Goal: Communication & Community: Answer question/provide support

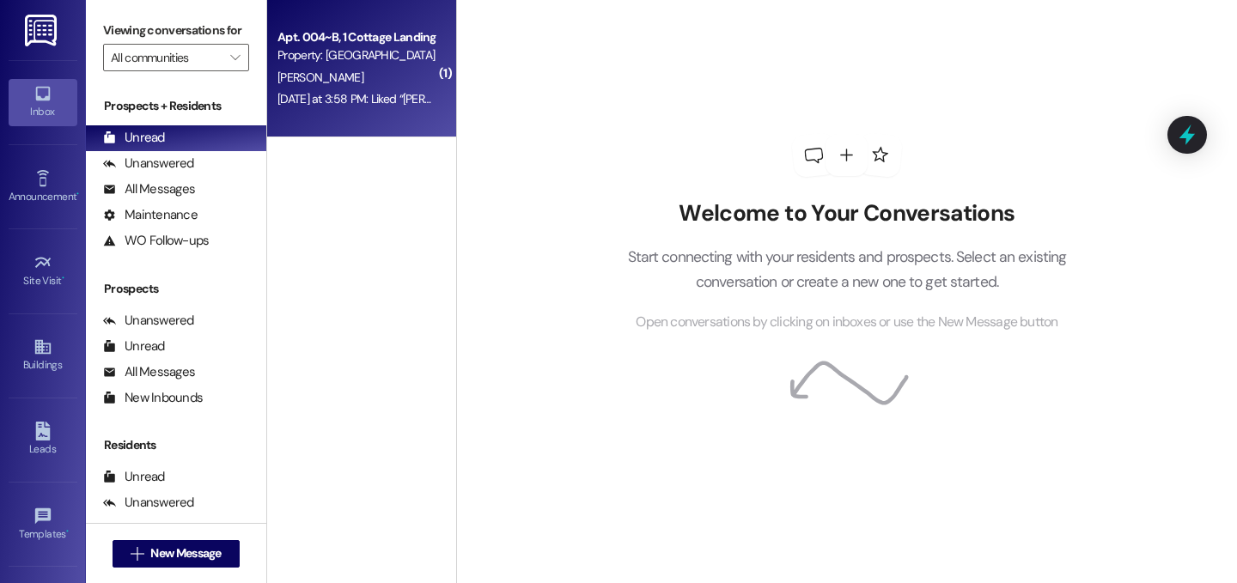
click at [409, 92] on div "Yesterday at 3:58 PM: Liked “Lily Huval (Cottage Landing Lafayette): Hello, we …" at bounding box center [969, 98] width 1384 height 15
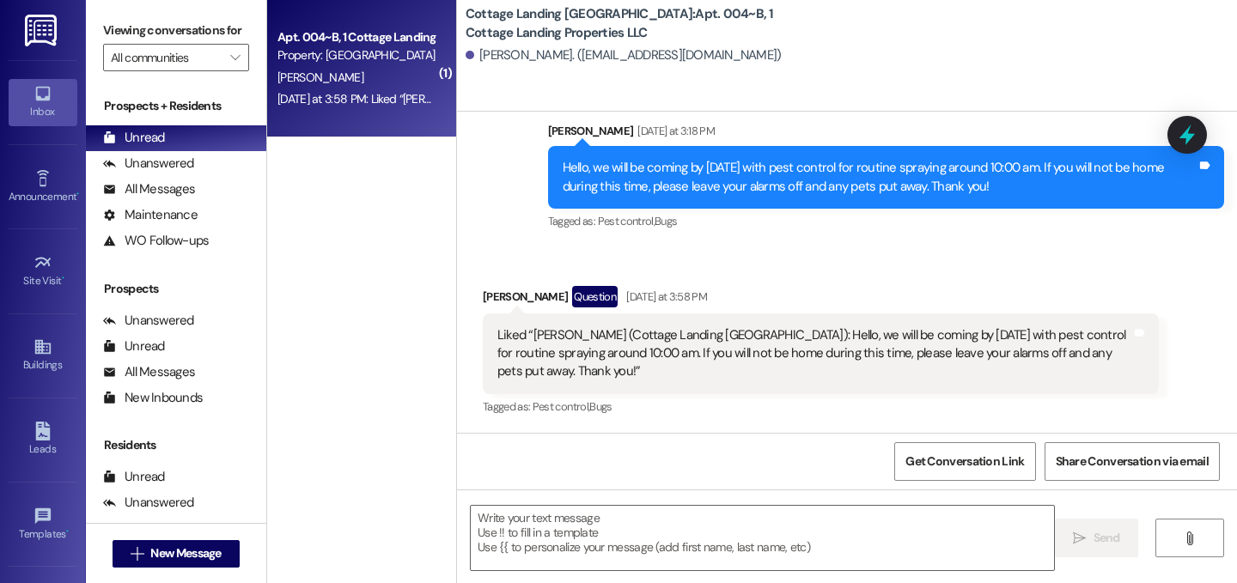
scroll to position [3275, 0]
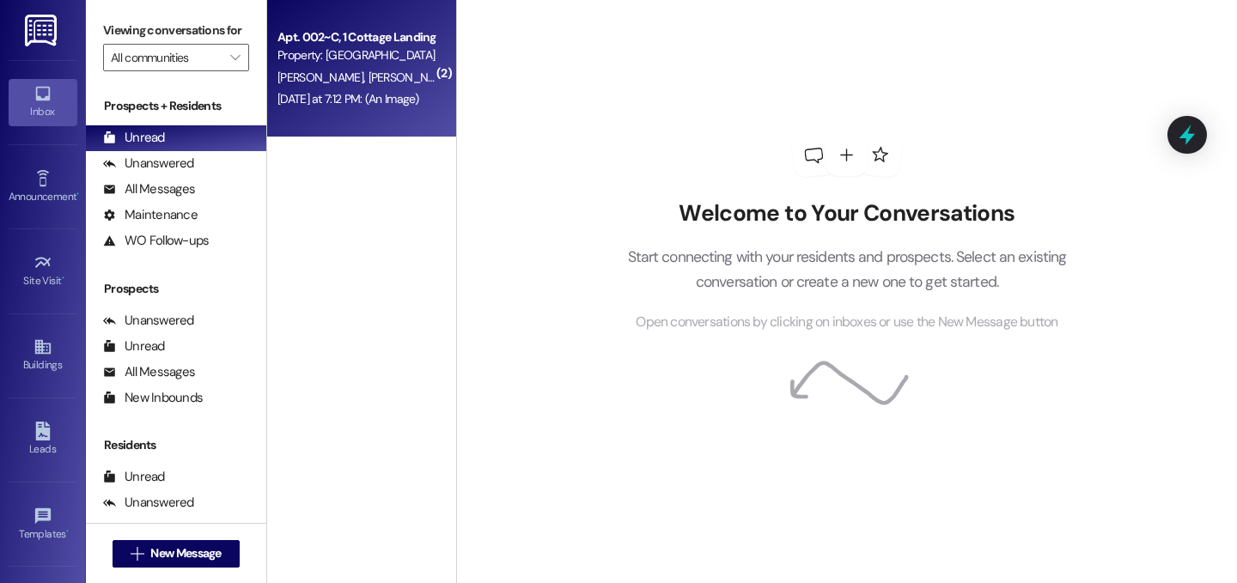
click at [368, 82] on span "[PERSON_NAME]" at bounding box center [413, 77] width 91 height 15
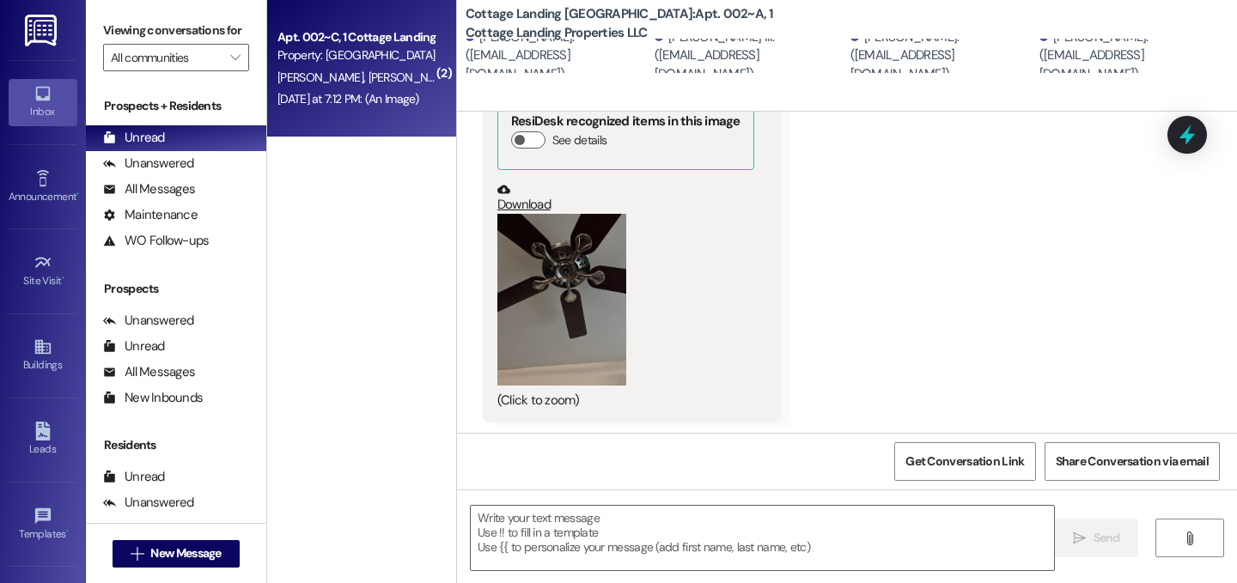
scroll to position [579, 0]
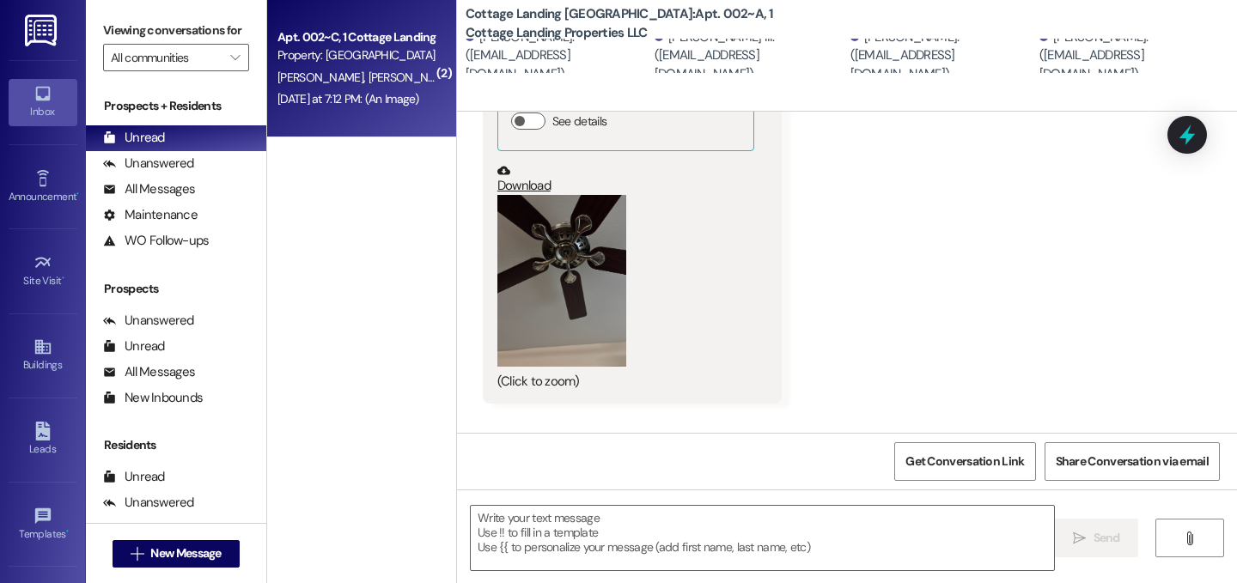
click at [518, 201] on button "Zoom image" at bounding box center [561, 281] width 129 height 172
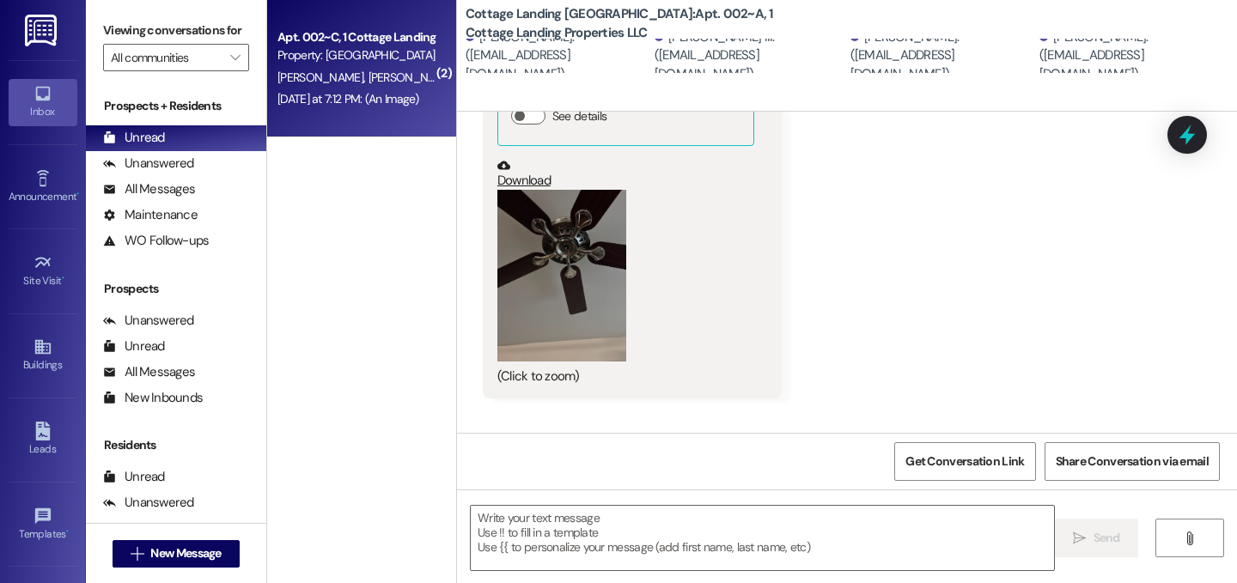
scroll to position [604, 0]
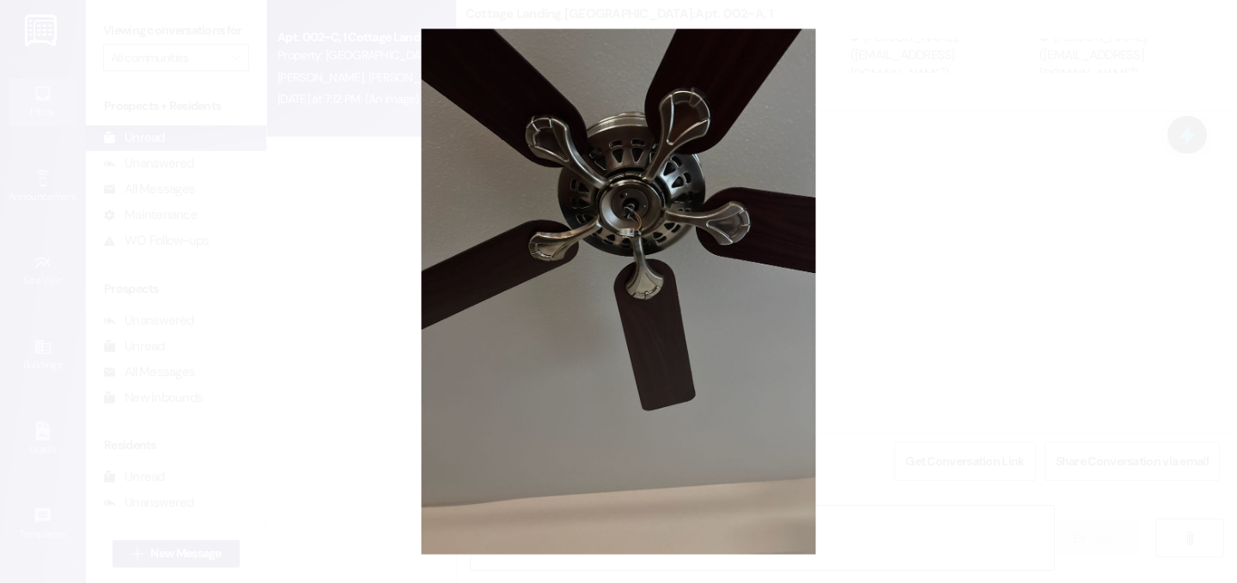
click at [518, 201] on button "Unzoom image" at bounding box center [618, 291] width 1237 height 583
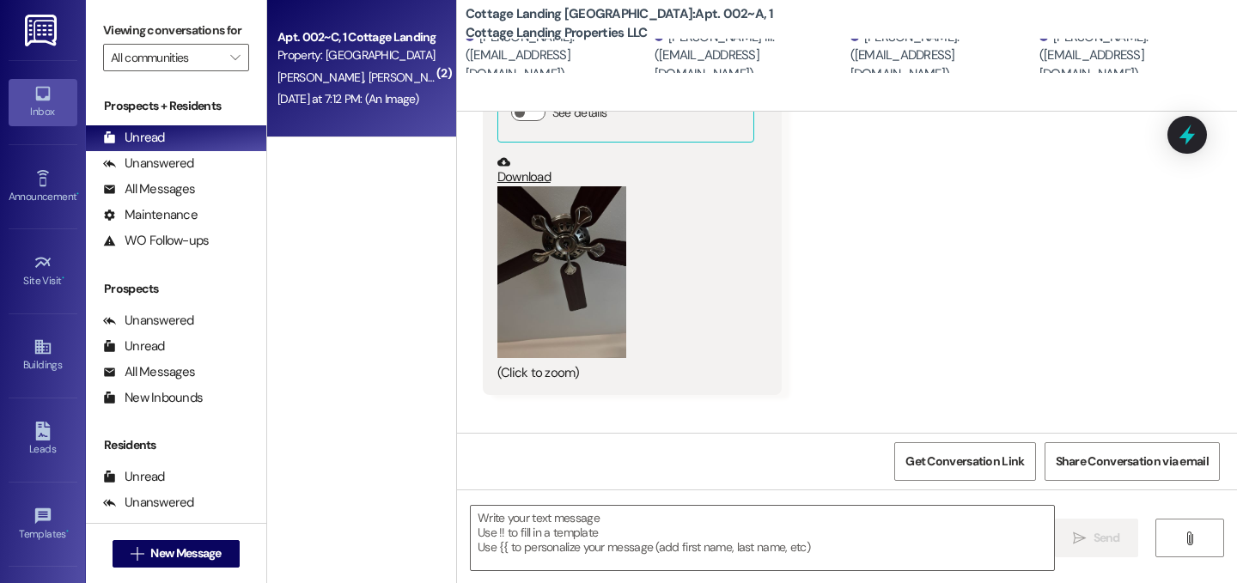
scroll to position [718, 0]
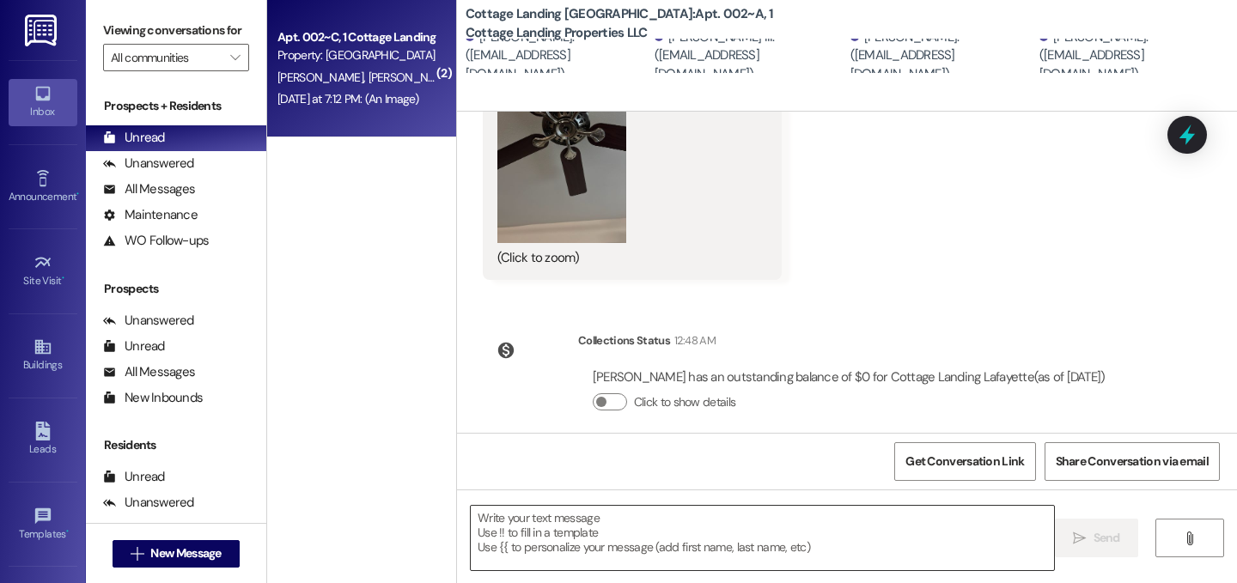
click at [666, 534] on textarea at bounding box center [762, 538] width 583 height 64
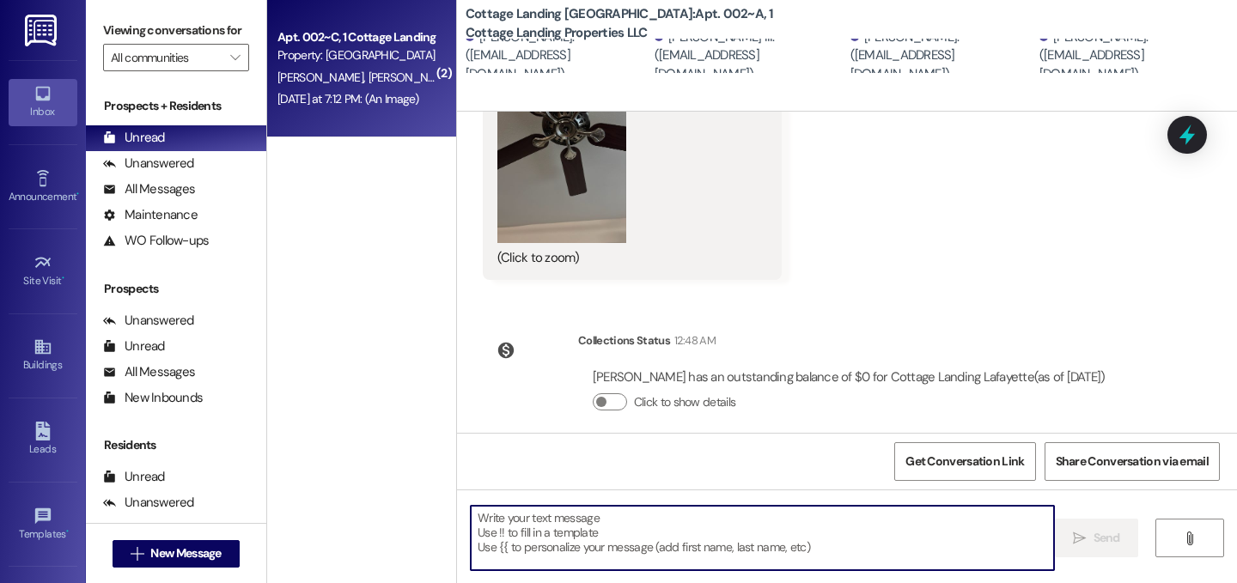
click at [624, 541] on textarea at bounding box center [762, 538] width 583 height 64
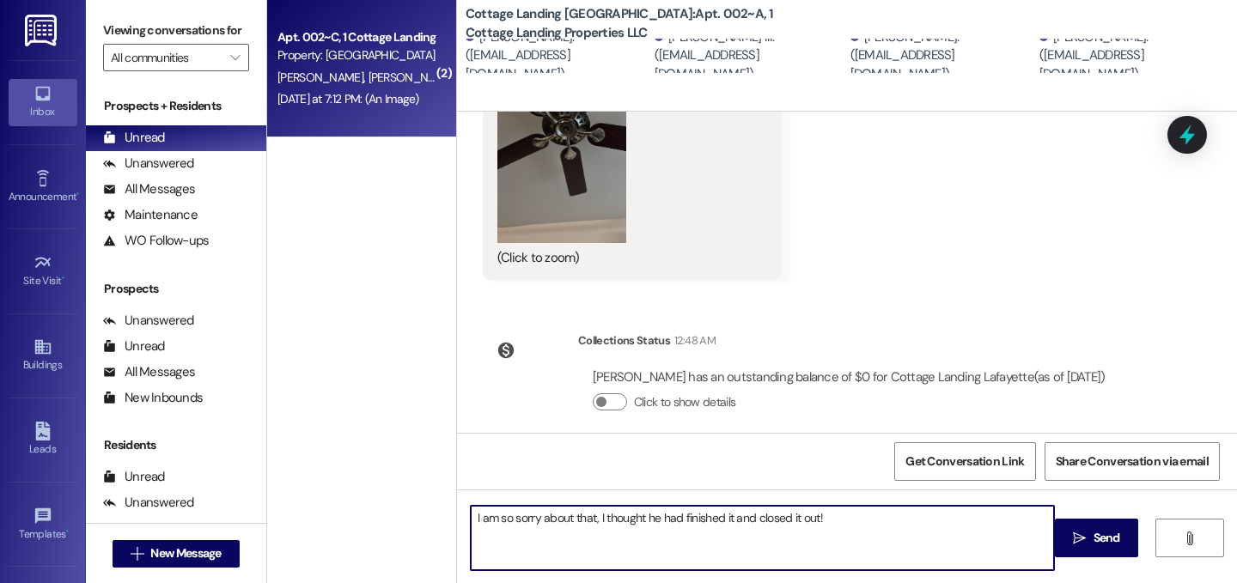
type textarea "I am so sorry about that, I thought he had finished it and closed it out!"
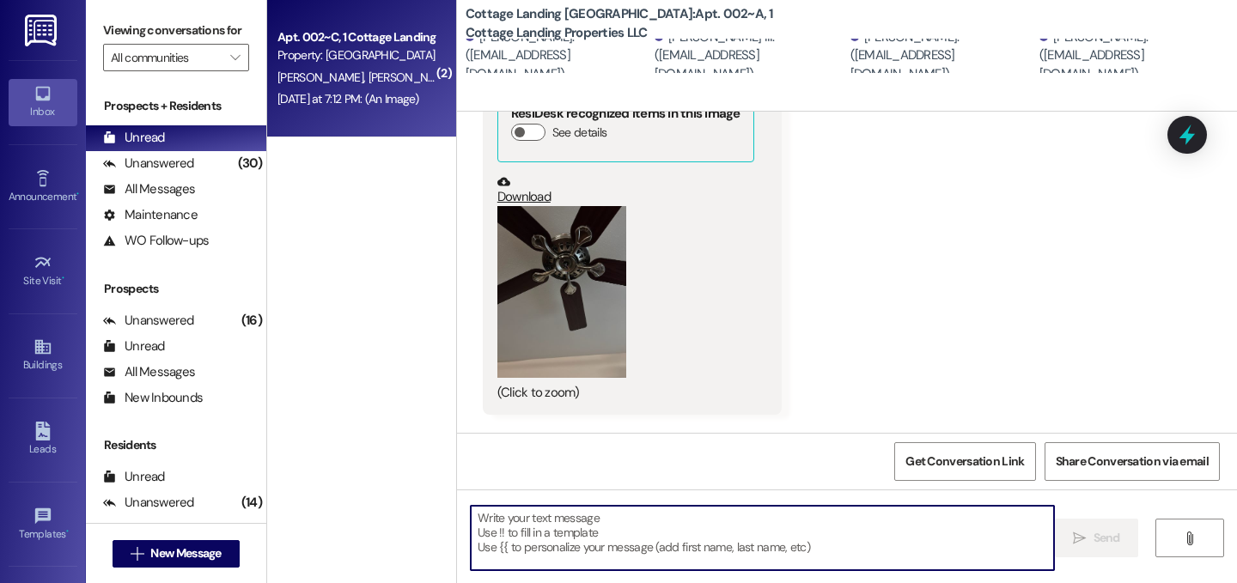
scroll to position [559, 0]
